Goal: Task Accomplishment & Management: Manage account settings

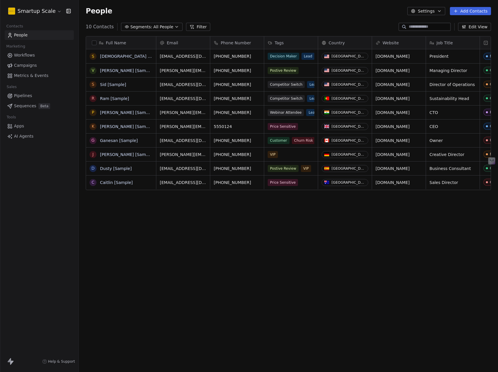
scroll to position [323, 415]
click at [42, 12] on html "Smartup Scale Contacts People Marketing Workflows Campaigns Metrics & Events Sa…" at bounding box center [249, 186] width 498 height 372
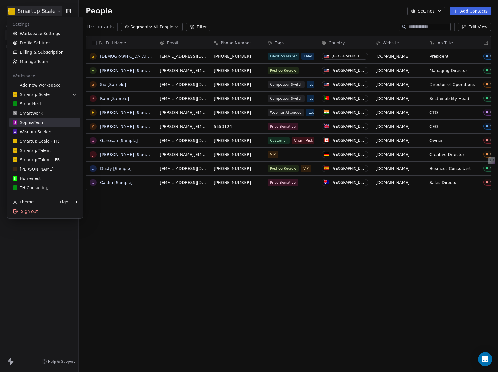
click at [33, 125] on div "S SophiaTech" at bounding box center [28, 123] width 30 height 6
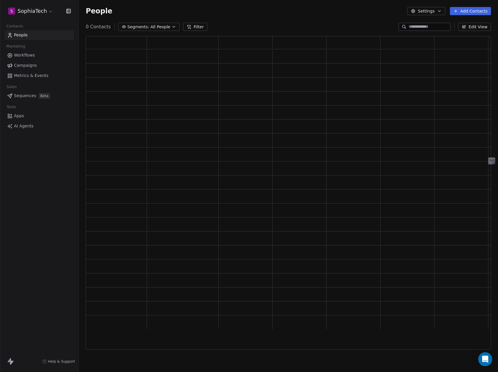
scroll to position [309, 401]
click at [26, 55] on span "Workflows" at bounding box center [24, 55] width 21 height 6
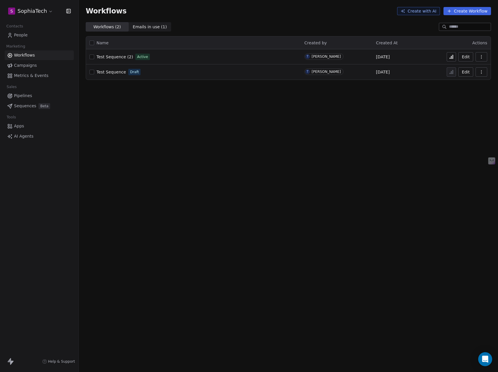
click at [482, 57] on icon "button" at bounding box center [481, 57] width 5 height 5
click at [92, 57] on button "button" at bounding box center [92, 57] width 5 height 5
click at [92, 56] on button "button" at bounding box center [92, 57] width 5 height 5
click at [118, 56] on span "Test Sequence (2)" at bounding box center [115, 57] width 36 height 5
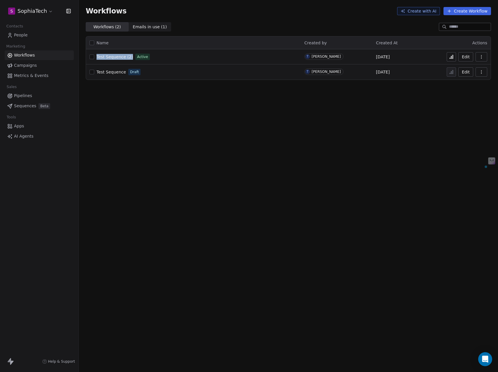
click at [117, 55] on span "Test Sequence (2)" at bounding box center [115, 57] width 36 height 5
click at [482, 57] on icon "button" at bounding box center [481, 57] width 5 height 5
click at [464, 78] on span "Duplicate" at bounding box center [467, 80] width 20 height 6
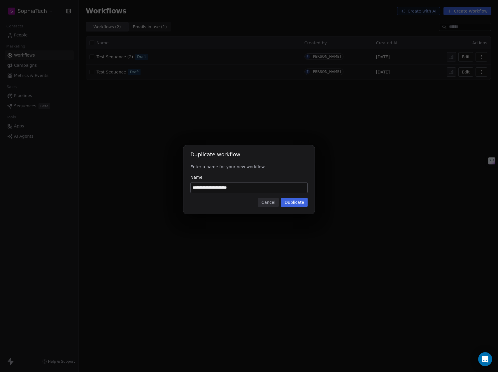
type input "**********"
click at [308, 203] on div "**********" at bounding box center [248, 179] width 131 height 69
click at [302, 202] on button "Duplicate" at bounding box center [294, 202] width 27 height 9
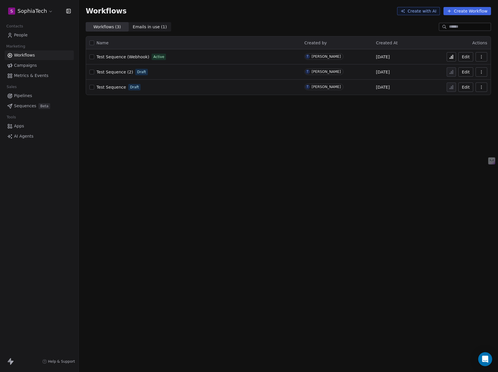
click at [18, 32] on span "People" at bounding box center [21, 35] width 14 height 6
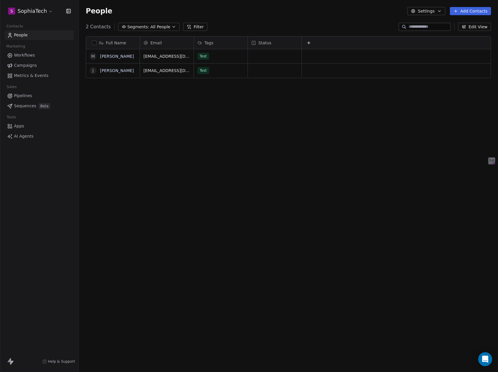
scroll to position [323, 415]
click at [471, 10] on button "Add Contacts" at bounding box center [470, 11] width 41 height 8
click at [463, 24] on span "Create new contact" at bounding box center [472, 24] width 40 height 6
type textarea "**********"
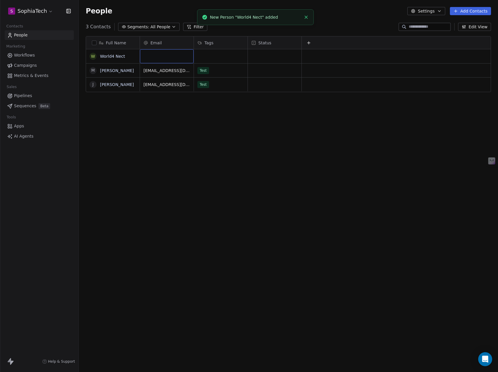
click at [155, 57] on div "grid" at bounding box center [167, 56] width 54 height 14
type input "**********"
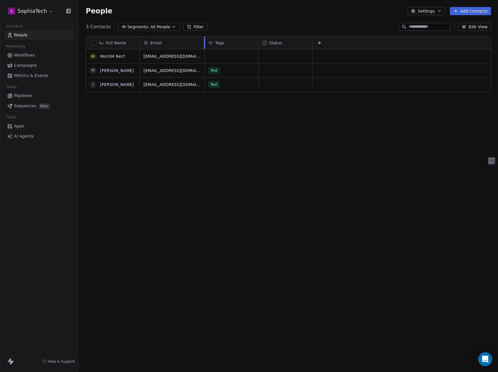
drag, startPoint x: 193, startPoint y: 42, endPoint x: 204, endPoint y: 41, distance: 10.8
click at [204, 41] on div at bounding box center [204, 42] width 1 height 13
click at [217, 55] on div "grid" at bounding box center [232, 56] width 54 height 14
click at [223, 56] on div "grid" at bounding box center [232, 56] width 54 height 14
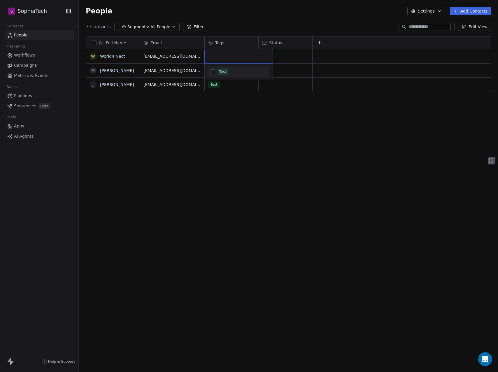
click at [222, 71] on div "Test" at bounding box center [222, 71] width 7 height 5
click at [274, 121] on html "S SophiaTech Contacts People Marketing Workflows Campaigns Metrics & Events Sal…" at bounding box center [249, 186] width 498 height 372
